Goal: Navigation & Orientation: Find specific page/section

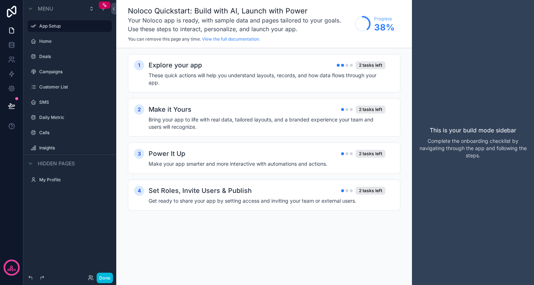
click at [48, 56] on label "Deals" at bounding box center [73, 57] width 68 height 6
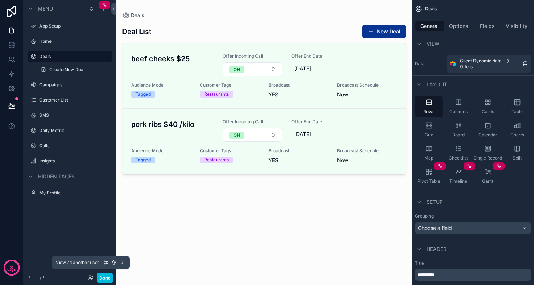
click at [93, 279] on icon at bounding box center [92, 279] width 1 height 1
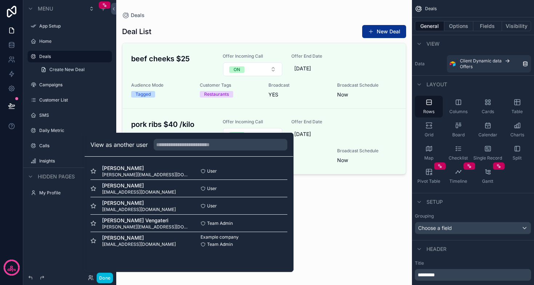
click at [0, 0] on button "Select" at bounding box center [0, 0] width 0 height 0
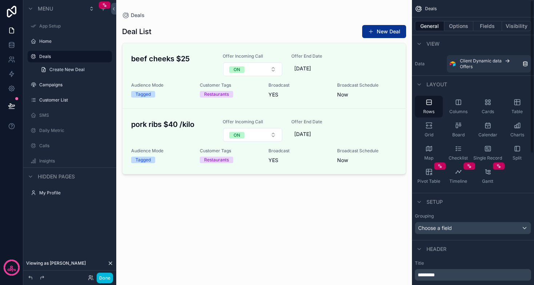
click at [388, 8] on div "scrollable content" at bounding box center [264, 138] width 296 height 277
click at [8, 29] on icon at bounding box center [11, 30] width 7 height 7
click at [30, 29] on div "scrollable content" at bounding box center [33, 26] width 9 height 9
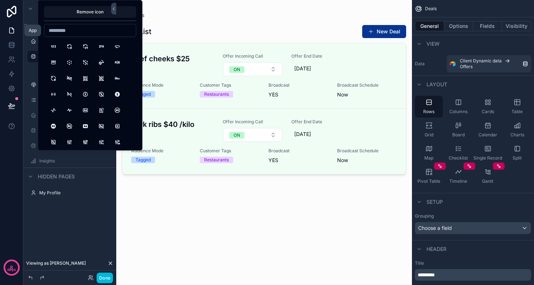
click at [10, 31] on icon at bounding box center [11, 30] width 7 height 7
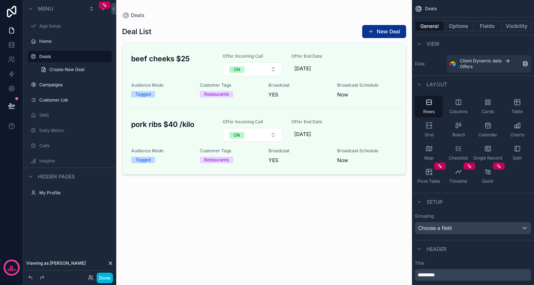
click at [42, 40] on label "Home" at bounding box center [73, 41] width 68 height 6
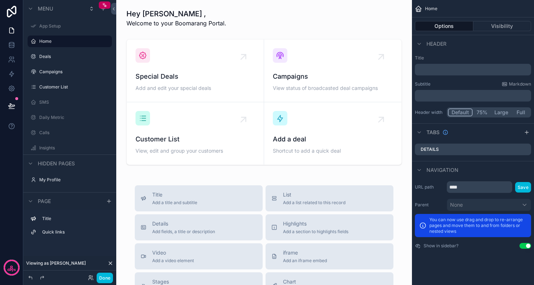
click at [45, 56] on label "Deals" at bounding box center [73, 57] width 68 height 6
